Goal: Transaction & Acquisition: Purchase product/service

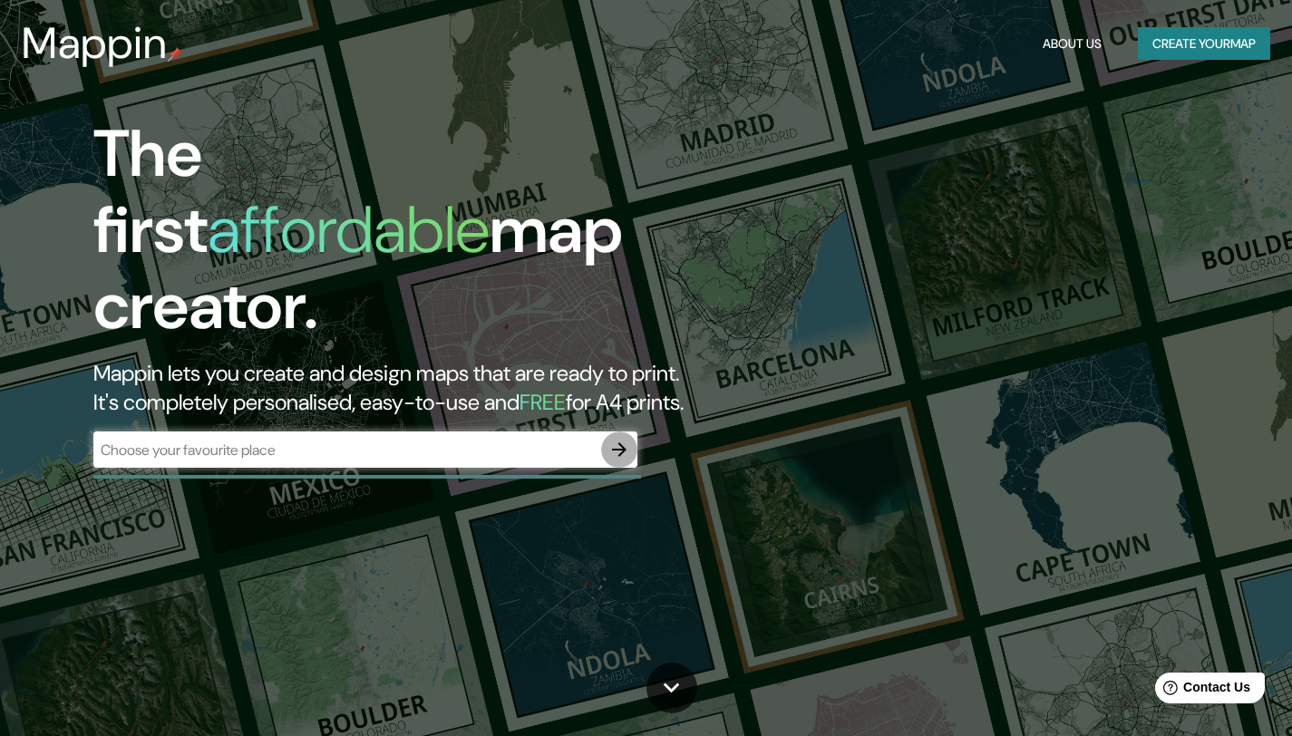
click at [616, 439] on icon "button" at bounding box center [619, 450] width 22 height 22
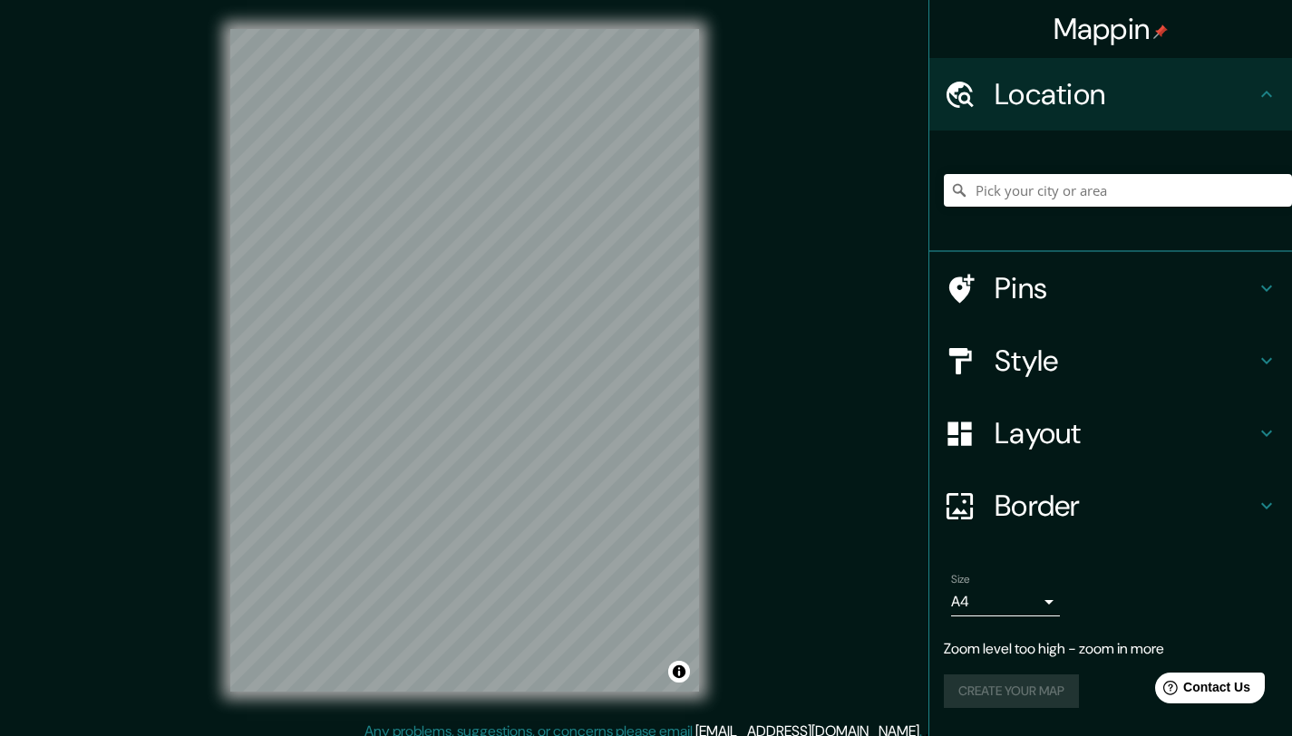
click at [748, 209] on div "Mappin Location Pins Style Layout Border Choose a border. Hint : you can make l…" at bounding box center [646, 375] width 1292 height 750
click at [735, 58] on div "Mappin Location Pins Style Layout Border Choose a border. Hint : you can make l…" at bounding box center [646, 375] width 1292 height 750
click at [1034, 429] on h4 "Layout" at bounding box center [1125, 433] width 261 height 36
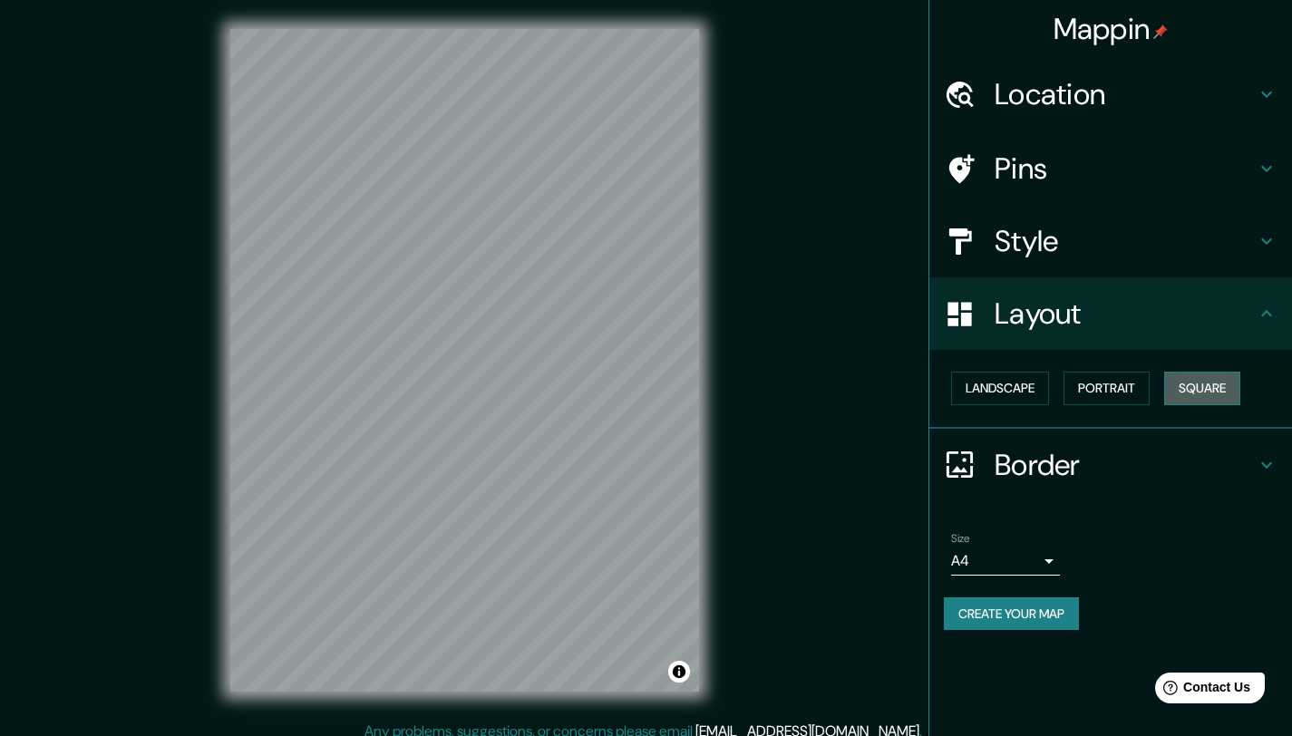
click at [1195, 385] on button "Square" at bounding box center [1202, 389] width 76 height 34
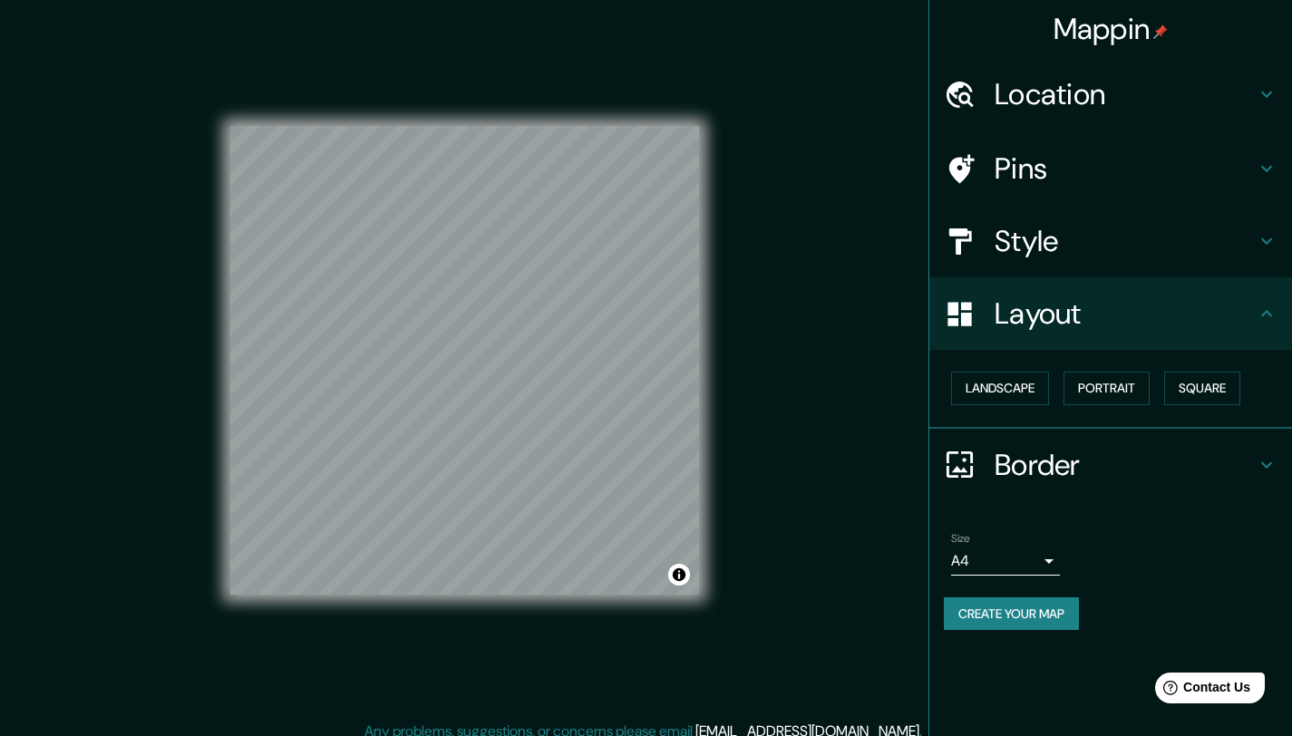
click at [980, 561] on body "Mappin Location Pins Style Layout Landscape Portrait Square Border Choose a bor…" at bounding box center [646, 368] width 1292 height 736
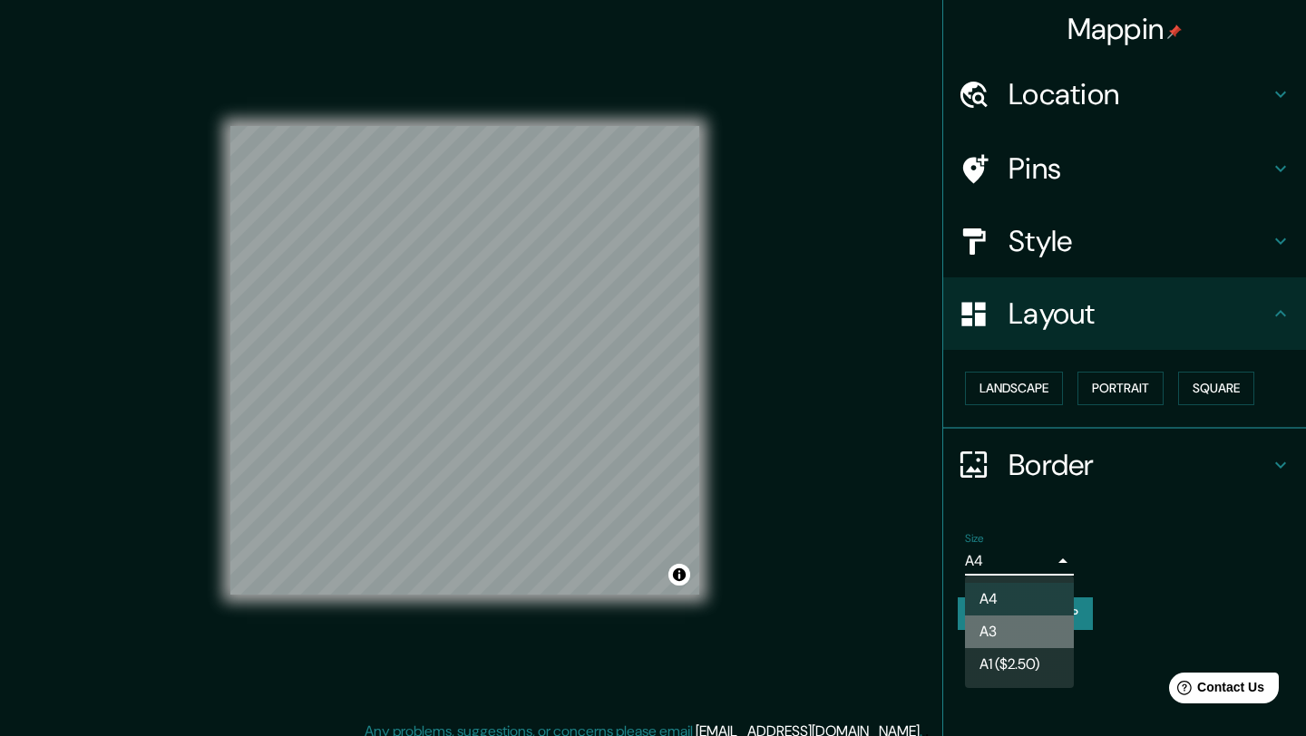
click at [999, 627] on li "A3" at bounding box center [1019, 632] width 109 height 33
type input "a4"
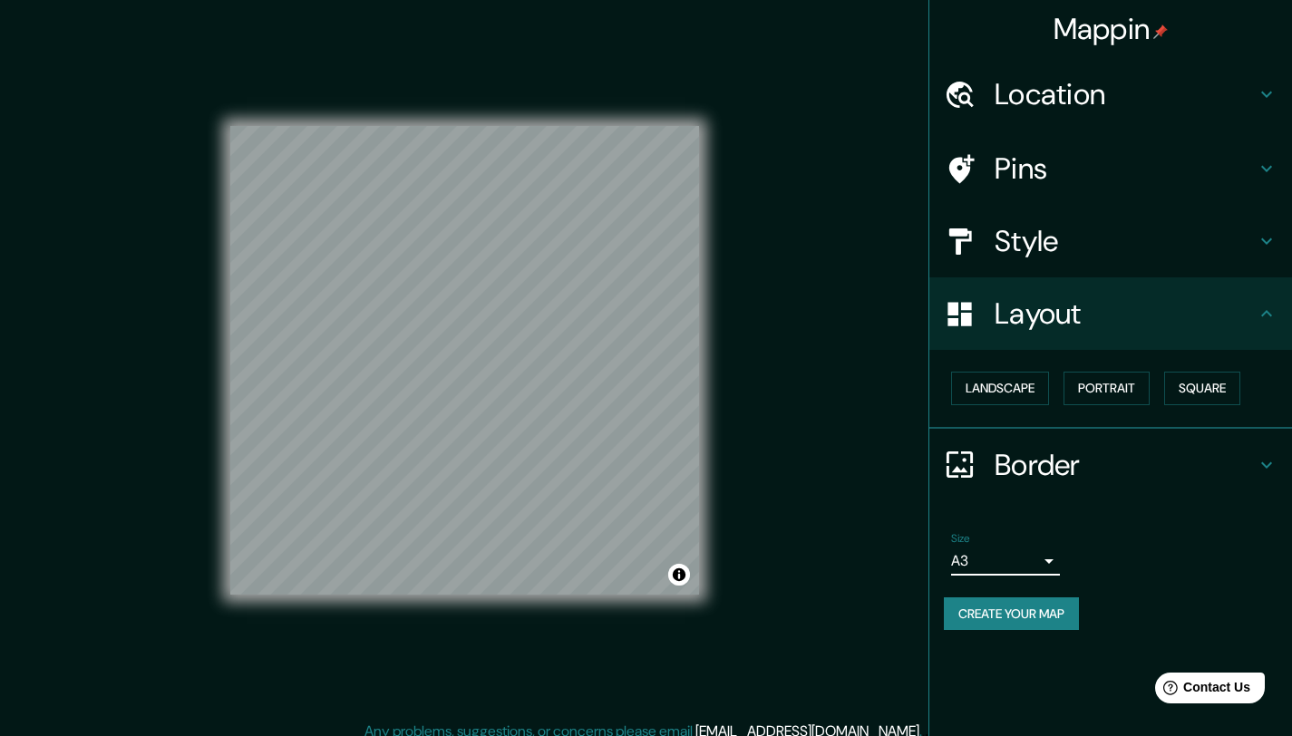
click at [1093, 251] on h4 "Style" at bounding box center [1125, 241] width 261 height 36
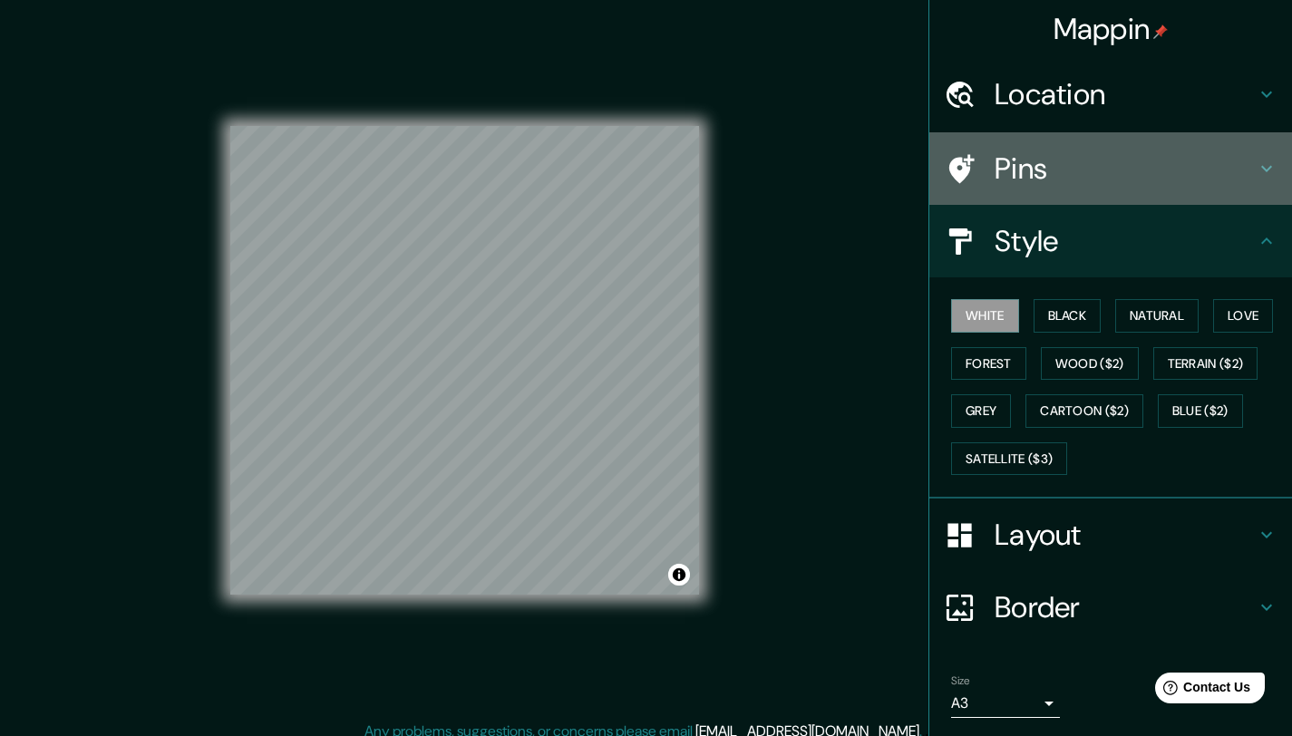
click at [1118, 174] on h4 "Pins" at bounding box center [1125, 169] width 261 height 36
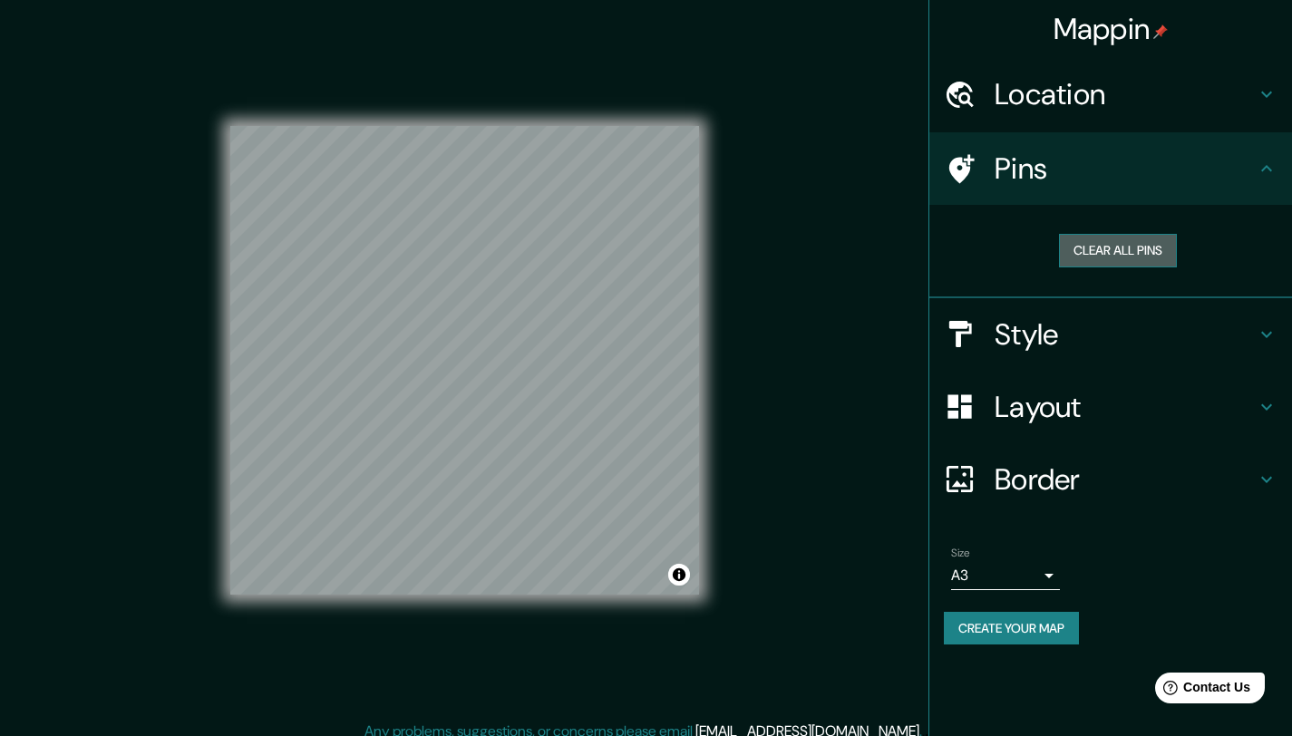
click at [1100, 239] on button "Clear all pins" at bounding box center [1118, 251] width 118 height 34
click at [1098, 119] on div "Location" at bounding box center [1111, 94] width 363 height 73
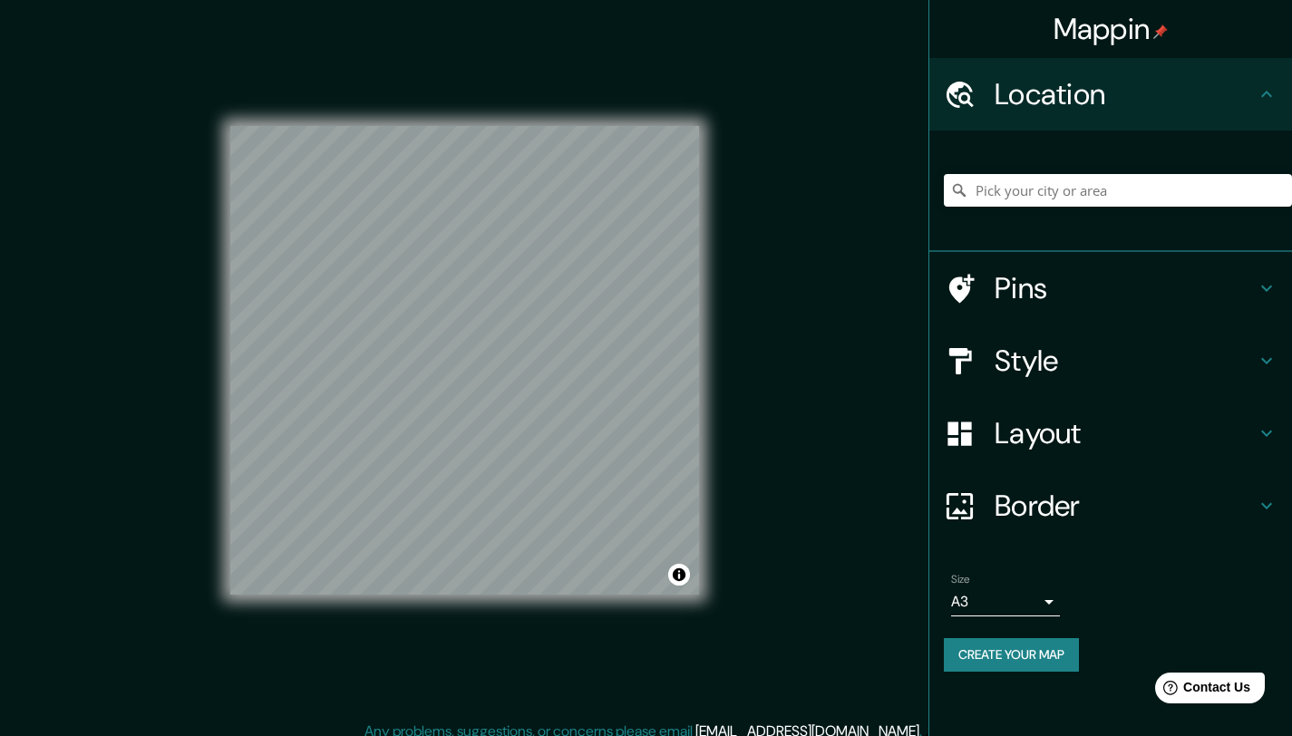
click at [1098, 119] on div "Location" at bounding box center [1111, 94] width 363 height 73
click at [1040, 356] on h4 "Style" at bounding box center [1125, 361] width 261 height 36
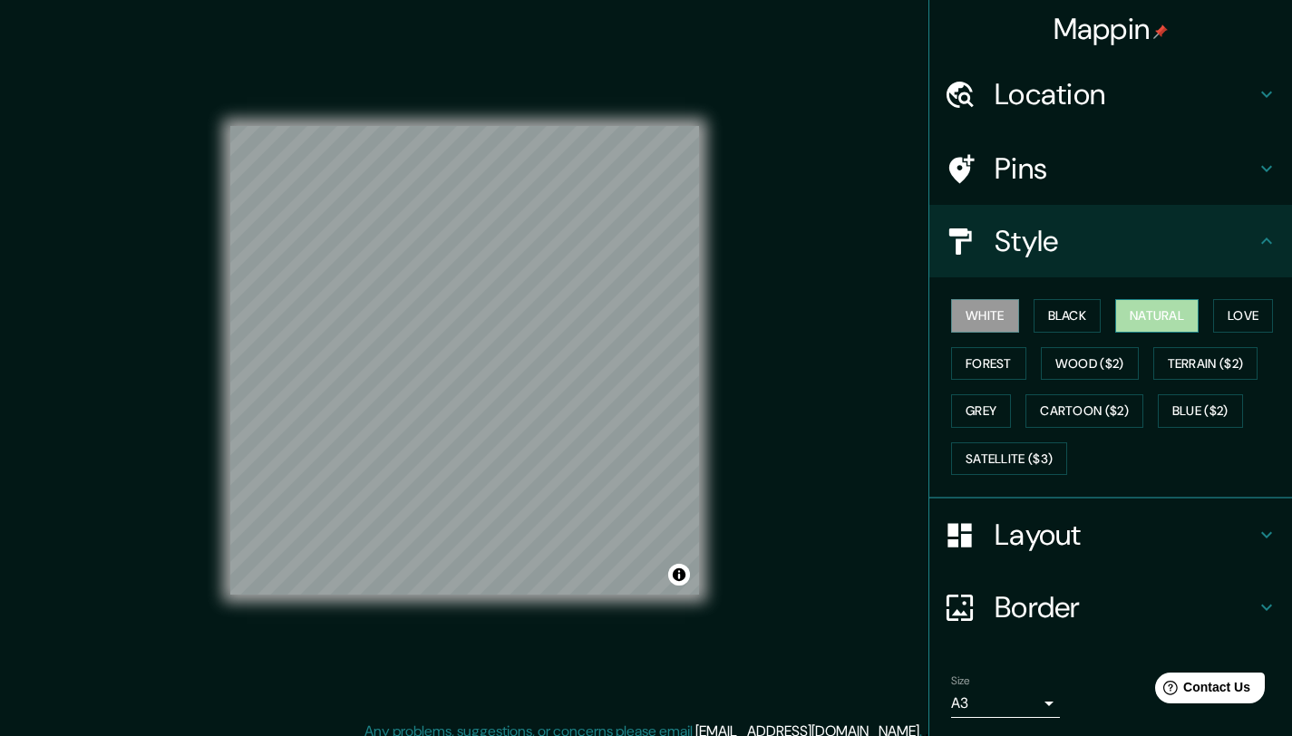
click at [1139, 326] on button "Natural" at bounding box center [1156, 316] width 83 height 34
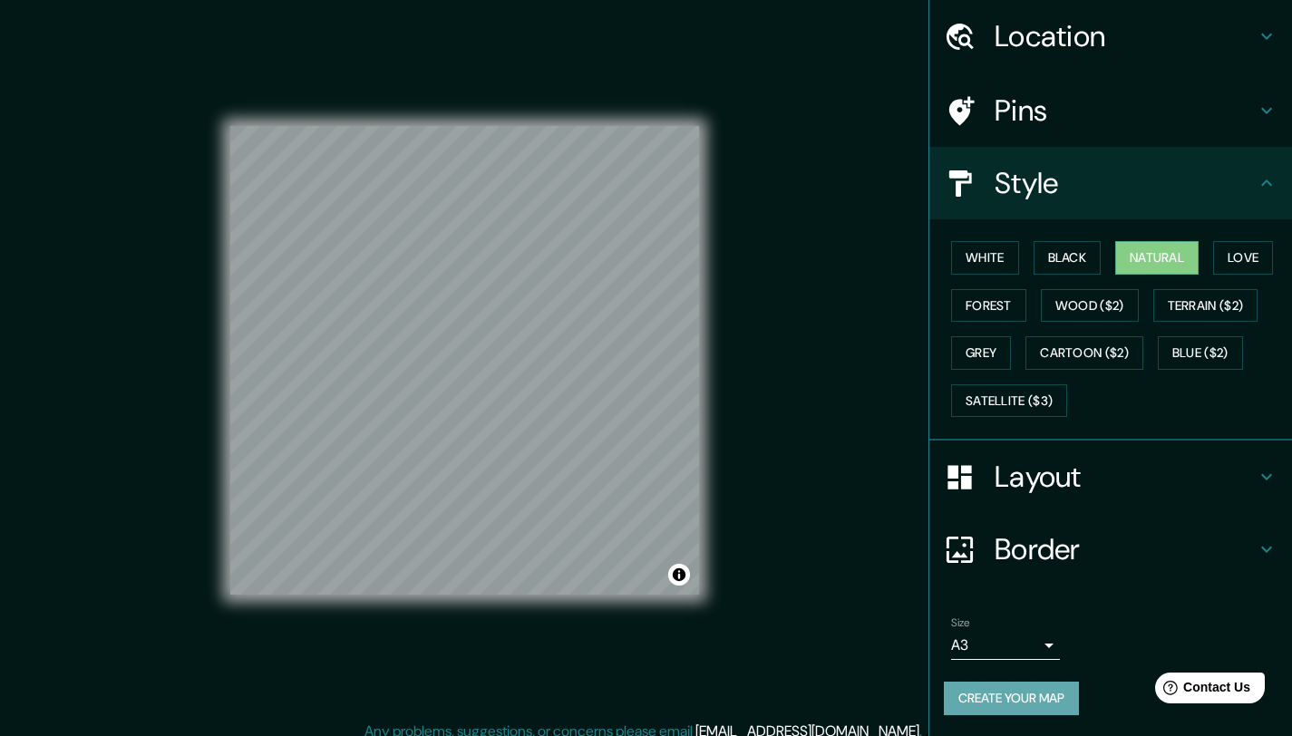
click at [986, 692] on button "Create your map" at bounding box center [1011, 699] width 135 height 34
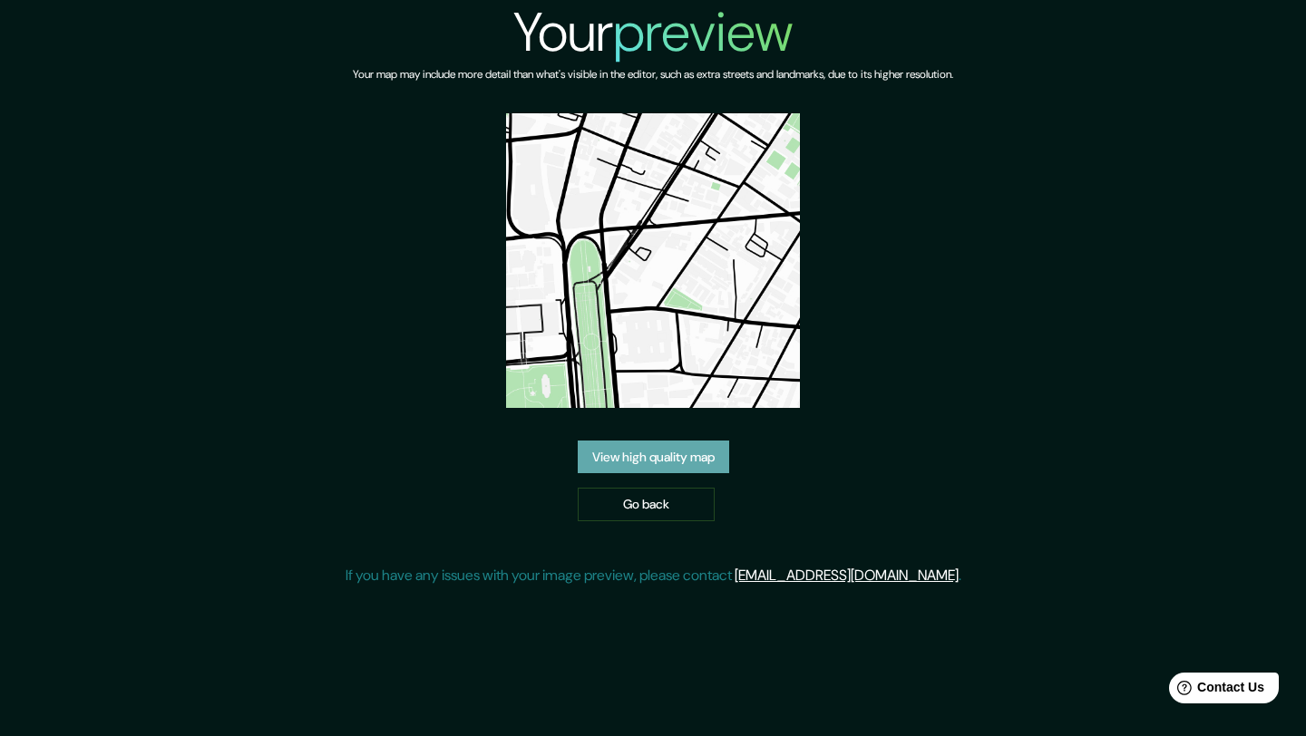
click at [676, 448] on link "View high quality map" at bounding box center [653, 458] width 151 height 34
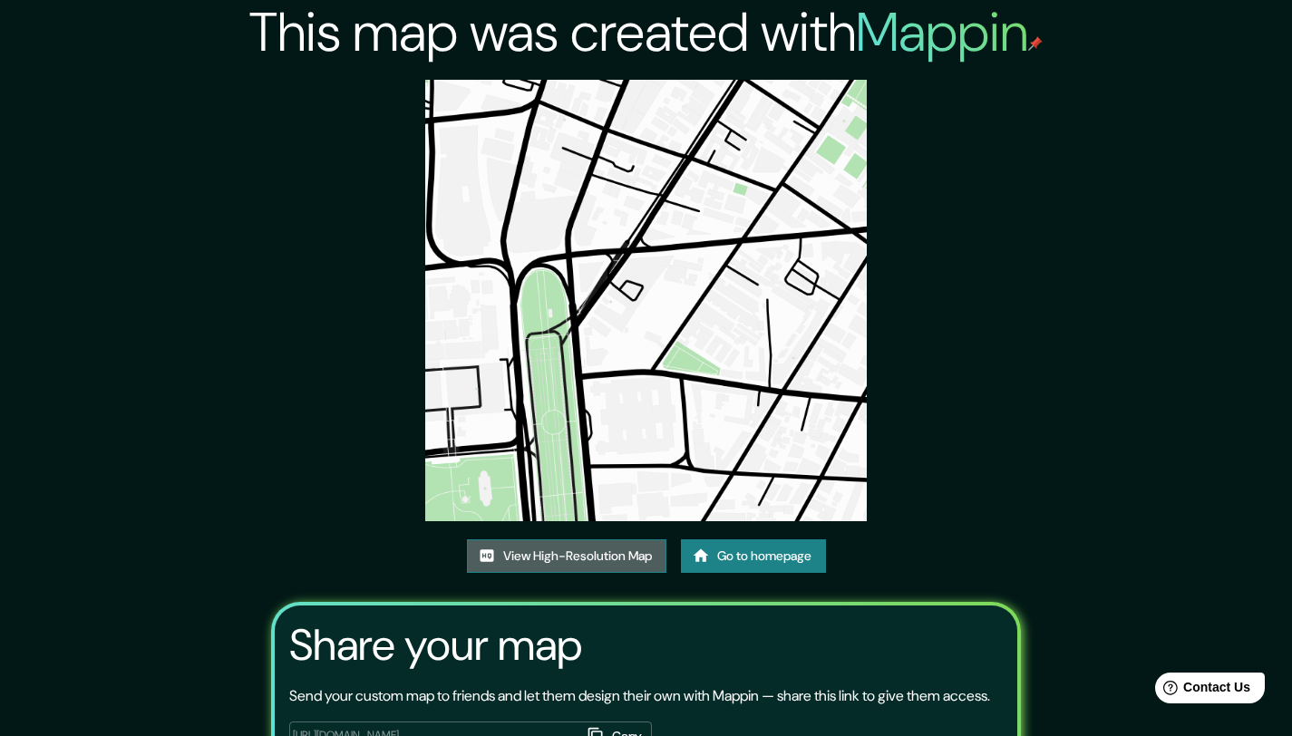
click at [565, 557] on link "View High-Resolution Map" at bounding box center [567, 557] width 200 height 34
